Goal: Find specific page/section: Find specific page/section

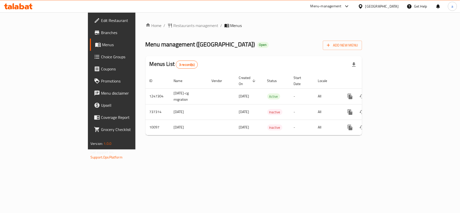
click at [389, 7] on div "[GEOGRAPHIC_DATA]" at bounding box center [382, 7] width 33 height 6
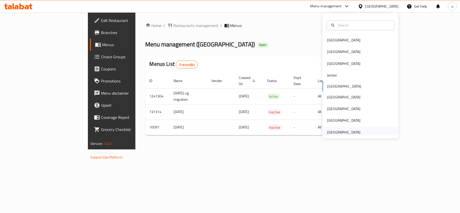
click at [338, 131] on div "United Arab Emirates" at bounding box center [343, 133] width 33 height 6
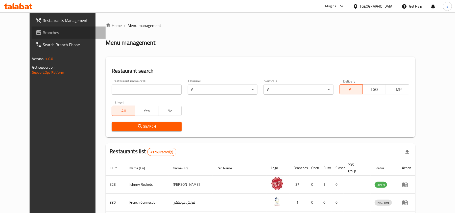
click at [43, 32] on span "Branches" at bounding box center [72, 33] width 59 height 6
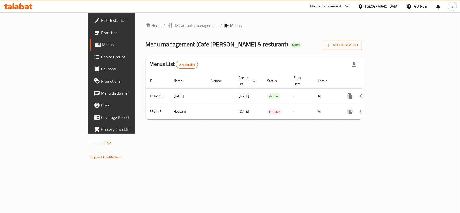
click at [369, 9] on div "[GEOGRAPHIC_DATA]" at bounding box center [378, 6] width 49 height 12
click at [378, 3] on div "[GEOGRAPHIC_DATA]" at bounding box center [378, 6] width 49 height 12
click at [366, 6] on div "[GEOGRAPHIC_DATA]" at bounding box center [382, 7] width 33 height 6
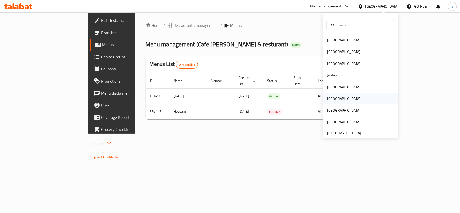
click at [327, 101] on div "[GEOGRAPHIC_DATA]" at bounding box center [343, 99] width 33 height 6
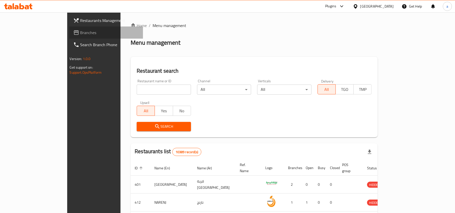
click at [80, 30] on span "Branches" at bounding box center [109, 33] width 59 height 6
